Goal: Navigation & Orientation: Find specific page/section

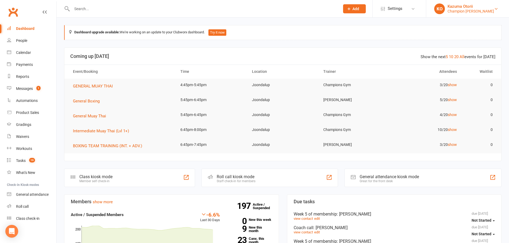
click at [474, 12] on div "Champion Gym Joondalup" at bounding box center [470, 11] width 46 height 5
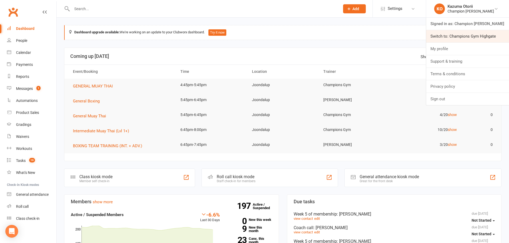
click at [465, 33] on link "Switch to: Champions Gym Highgate" at bounding box center [467, 36] width 83 height 12
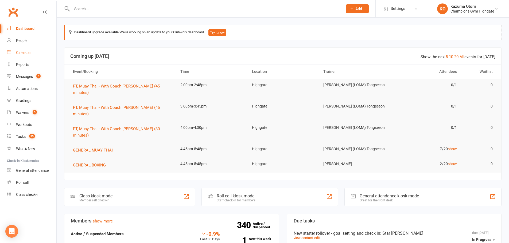
click at [25, 48] on link "Calendar" at bounding box center [31, 53] width 49 height 12
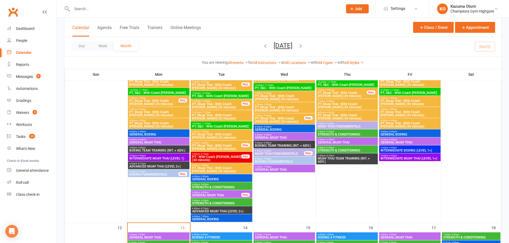
scroll to position [427, 0]
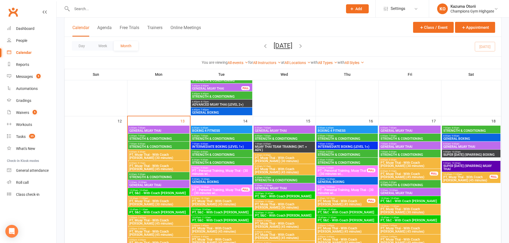
click at [398, 177] on span "PT, Muay Thai - With Coach [PERSON_NAME] (45 minutes)" at bounding box center [405, 175] width 50 height 6
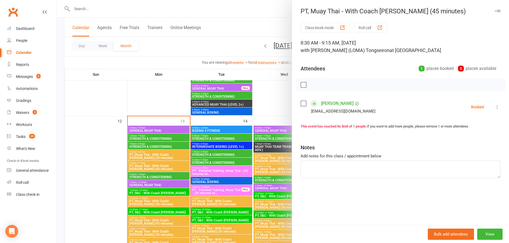
click at [494, 12] on icon "button" at bounding box center [497, 10] width 6 height 3
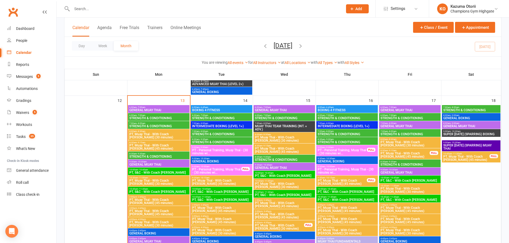
scroll to position [454, 0]
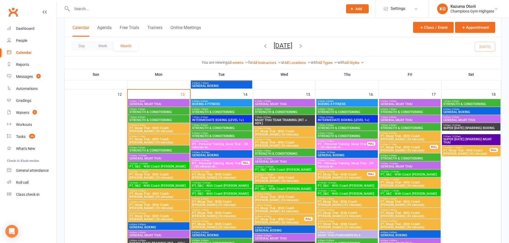
click at [395, 183] on span "PT, Muay Thai - With Coach [PERSON_NAME] (30 minutes)" at bounding box center [409, 184] width 59 height 6
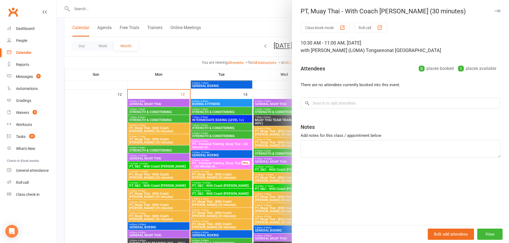
click at [494, 15] on div "PT, Muay Thai - With Coach [PERSON_NAME] (30 minutes)" at bounding box center [400, 10] width 217 height 7
click at [495, 13] on button "button" at bounding box center [497, 11] width 6 height 6
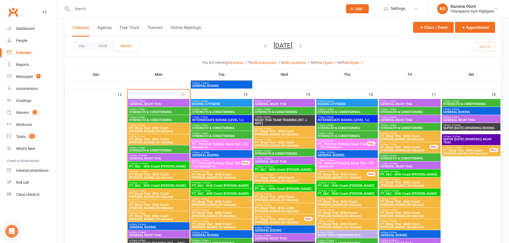
click at [400, 164] on span "9:30am - 10:30am" at bounding box center [409, 164] width 59 height 2
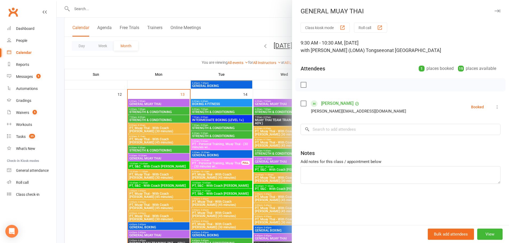
click at [494, 11] on icon "button" at bounding box center [497, 10] width 6 height 3
